Goal: Transaction & Acquisition: Subscribe to service/newsletter

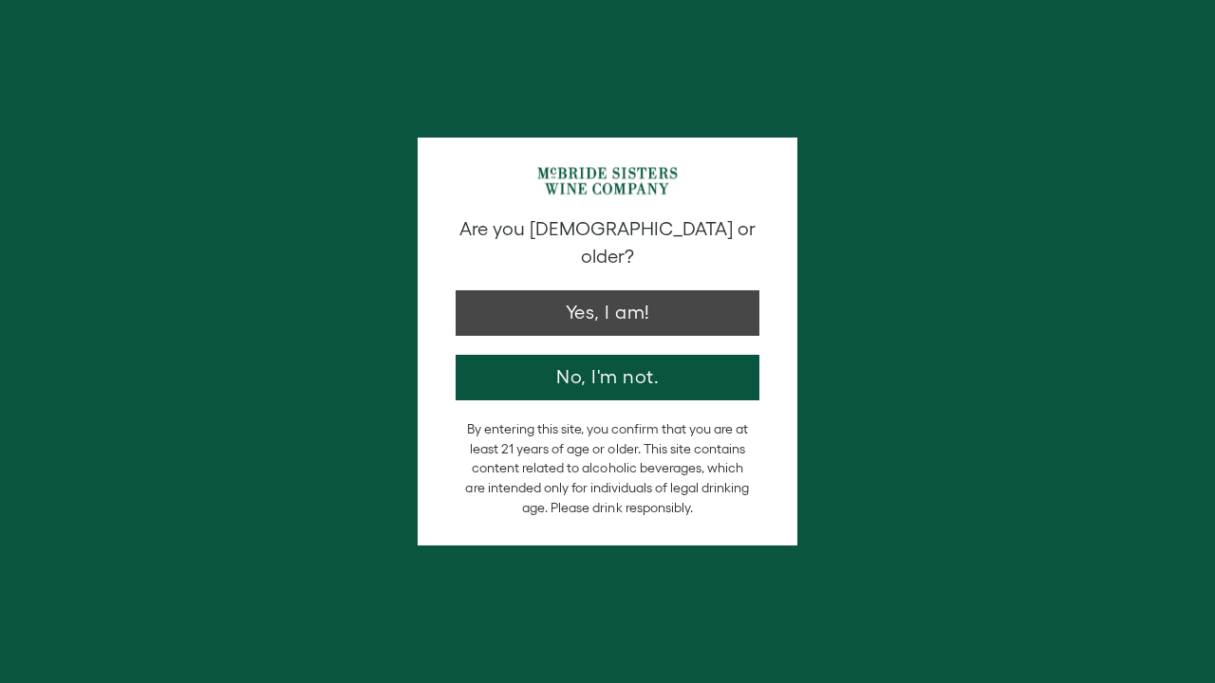
click at [563, 290] on button "Yes, I am!" at bounding box center [607, 313] width 304 height 46
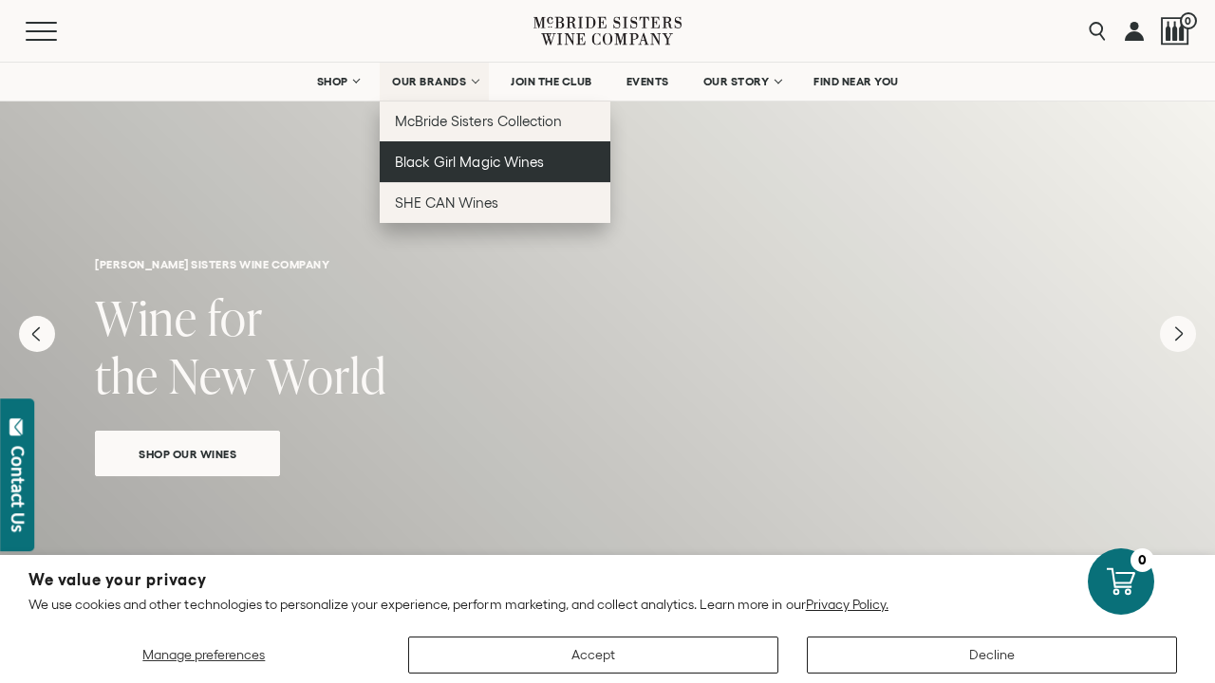
click at [447, 159] on span "Black Girl Magic Wines" at bounding box center [469, 162] width 148 height 16
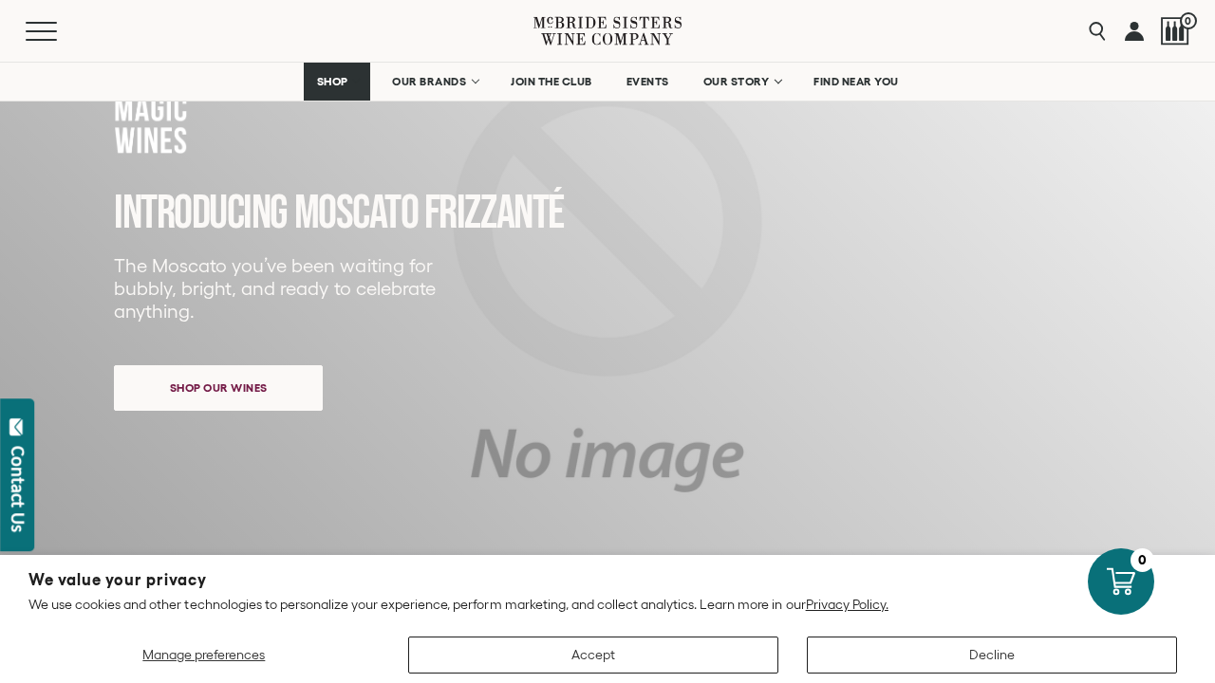
scroll to position [208, 0]
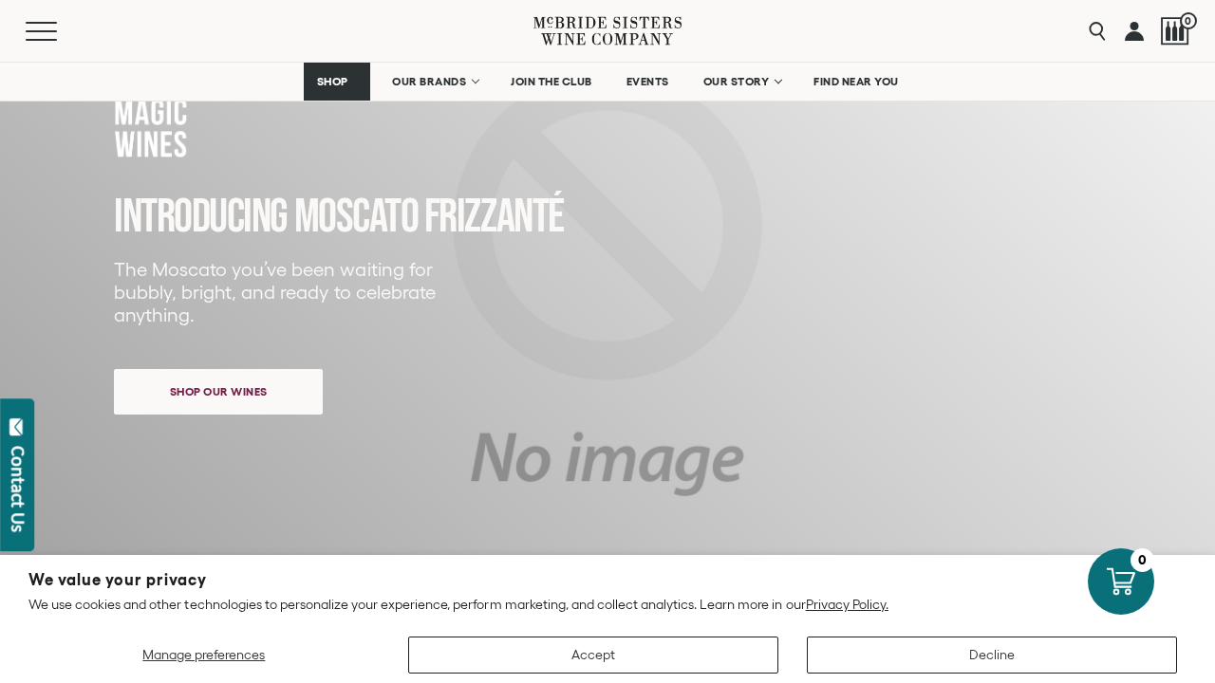
click at [444, 84] on div "Close dialog Discover Our Collections Join our community to receive exclusive u…" at bounding box center [607, 341] width 1215 height 683
click at [559, 81] on span "JOIN THE CLUB" at bounding box center [552, 81] width 82 height 13
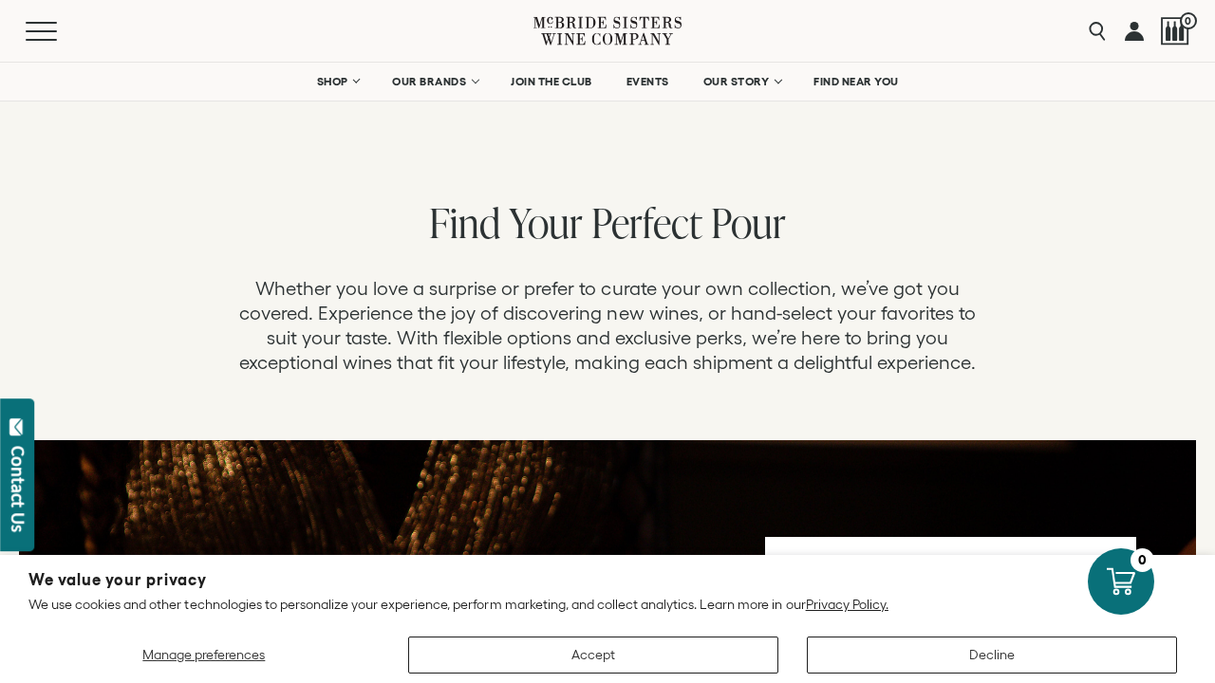
click at [731, 642] on button "Accept" at bounding box center [593, 655] width 370 height 37
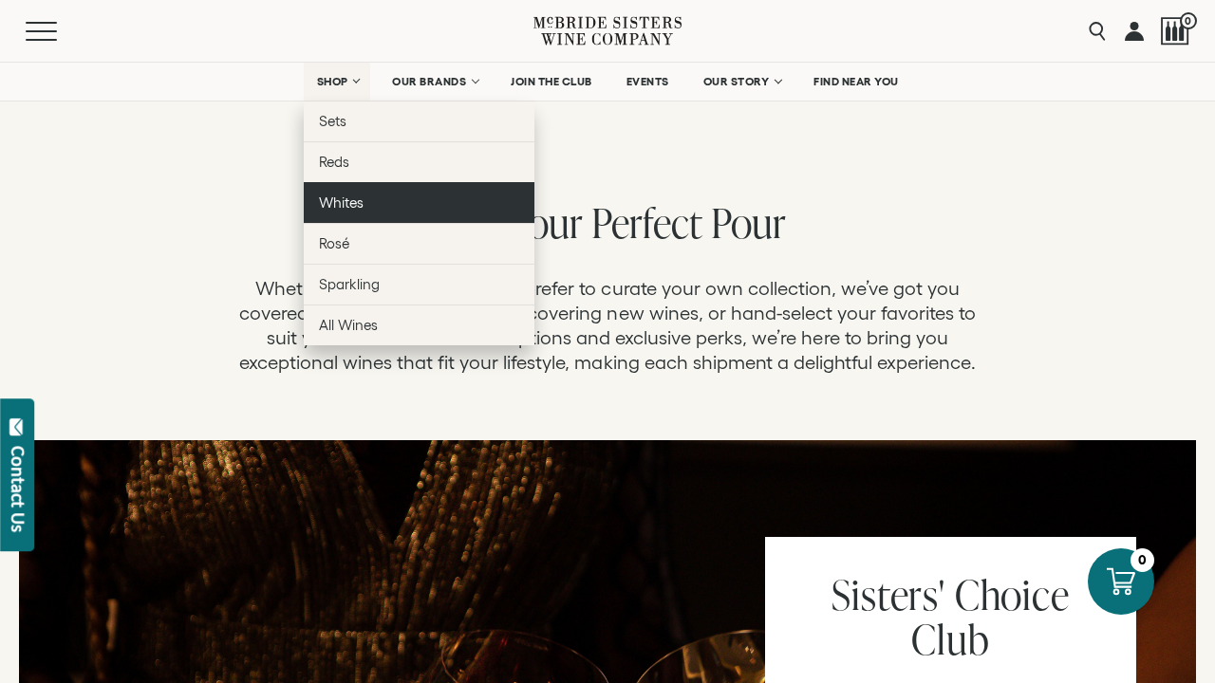
click at [360, 207] on span "Whites" at bounding box center [341, 203] width 45 height 16
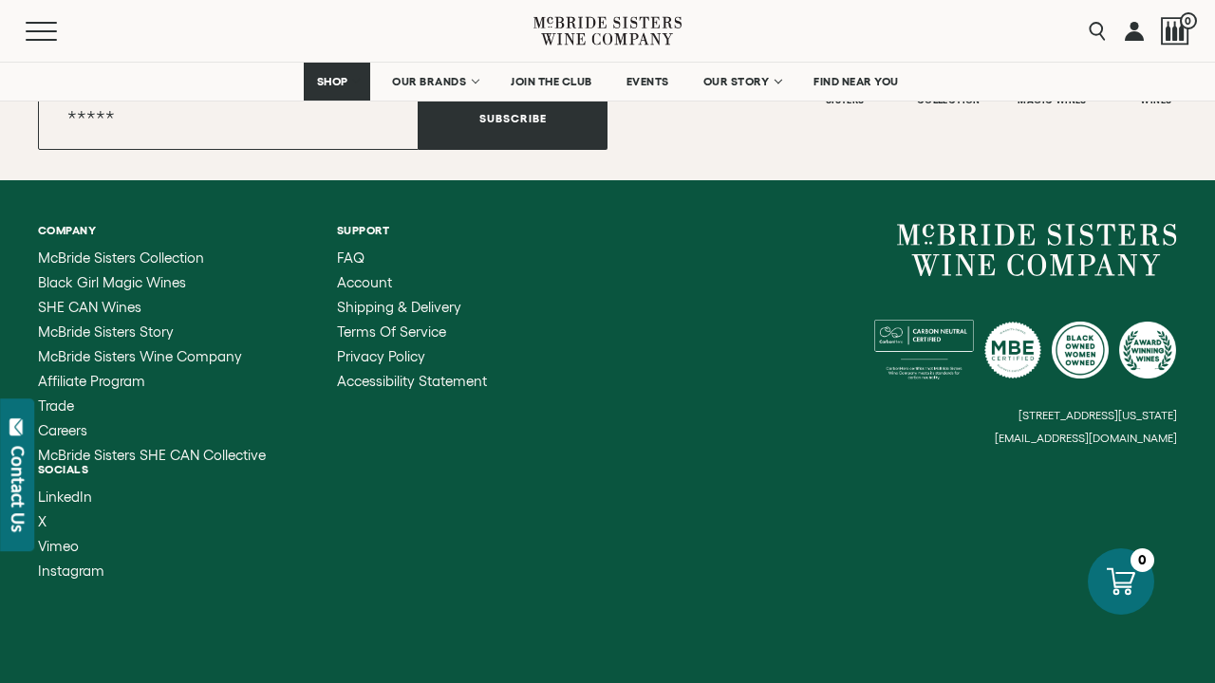
scroll to position [3225, 0]
